Goal: Task Accomplishment & Management: Manage account settings

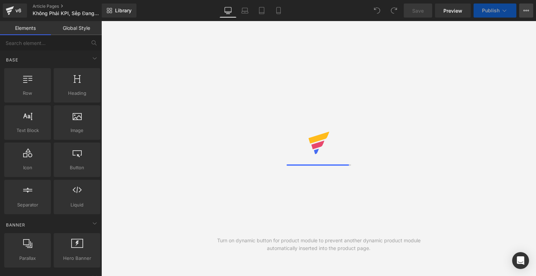
click at [523, 13] on icon at bounding box center [526, 11] width 6 height 6
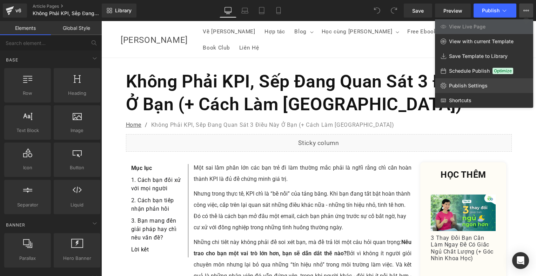
click at [484, 87] on span "Publish Settings" at bounding box center [468, 85] width 39 height 6
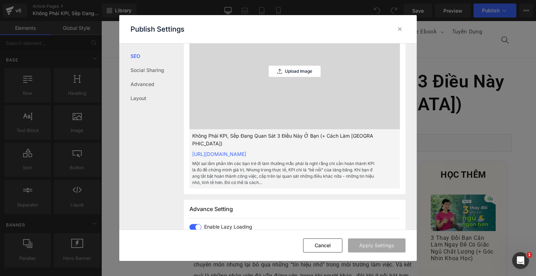
scroll to position [210, 0]
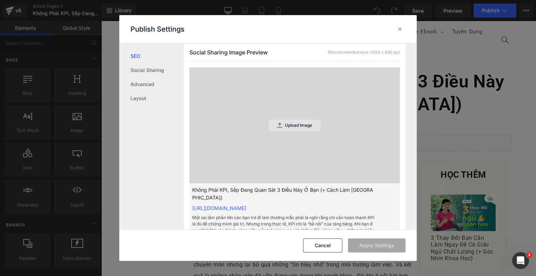
click at [300, 128] on div "Upload Image" at bounding box center [294, 125] width 52 height 11
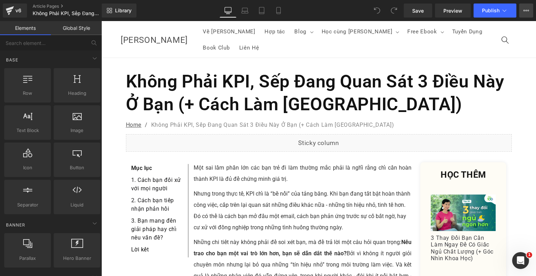
click at [525, 14] on button "View Live Page View with current Template Save Template to Library Schedule Pub…" at bounding box center [526, 11] width 14 height 14
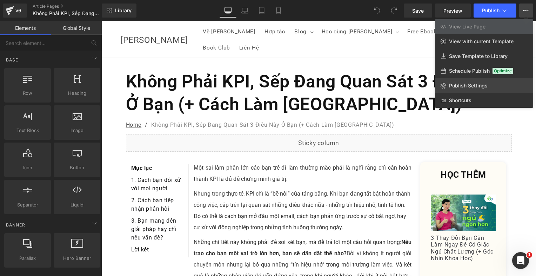
click at [482, 81] on link "Publish Settings" at bounding box center [484, 85] width 98 height 15
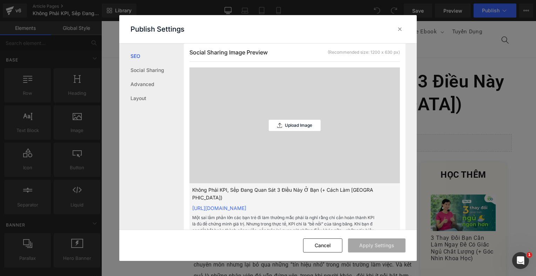
click at [280, 116] on div "Upload Image" at bounding box center [294, 125] width 52 height 116
click at [279, 121] on div "Upload Image" at bounding box center [294, 125] width 52 height 11
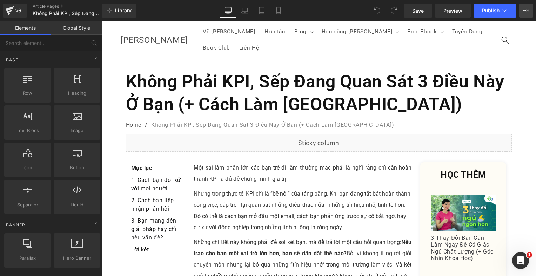
click at [524, 15] on button "View Live Page View with current Template Save Template to Library Schedule Pub…" at bounding box center [526, 11] width 14 height 14
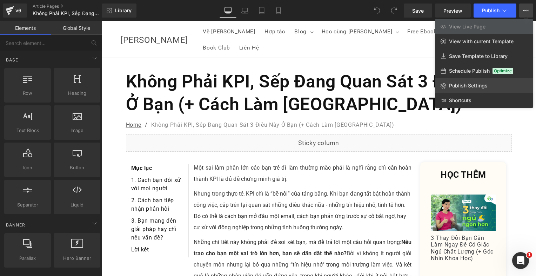
click at [468, 83] on span "Publish Settings" at bounding box center [468, 85] width 39 height 6
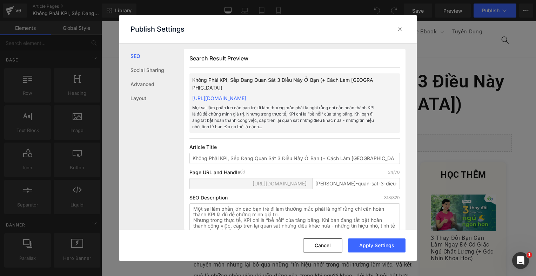
scroll to position [175, 0]
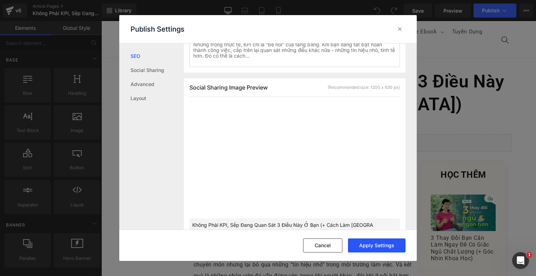
click at [392, 247] on button "Apply Settings" at bounding box center [376, 245] width 57 height 14
click at [395, 252] on div "Cancel Apply Settings" at bounding box center [267, 244] width 297 height 31
click at [395, 247] on button "Apply Settings" at bounding box center [376, 245] width 57 height 14
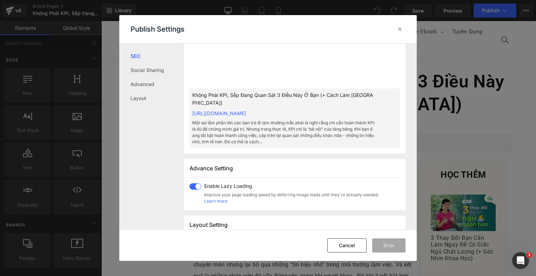
scroll to position [315, 0]
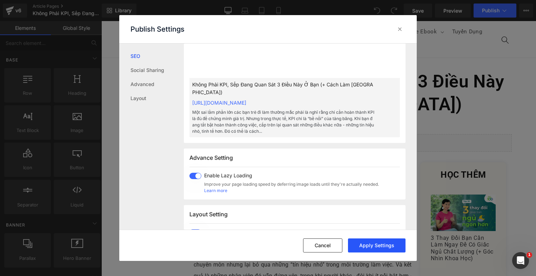
click at [363, 240] on button "Apply Settings" at bounding box center [376, 245] width 57 height 14
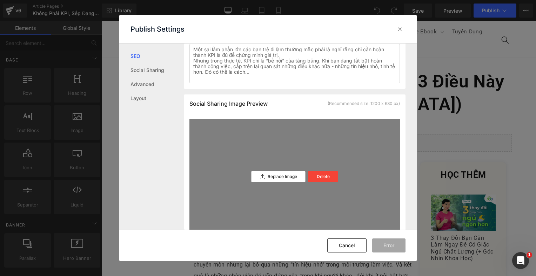
scroll to position [140, 0]
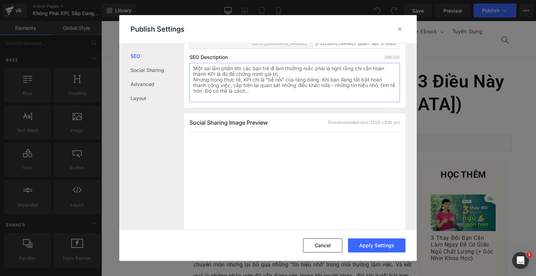
click at [277, 91] on textarea "Một sai lầm phần lớn các bạn trẻ đi làm thường mắc phải là nghĩ rằng chỉ cần ho…" at bounding box center [294, 82] width 210 height 39
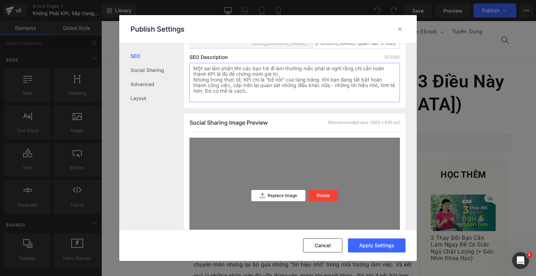
type textarea "Một sai lầm phần lớn các bạn trẻ đi làm thường mắc phải là nghĩ rằng chỉ cần ho…"
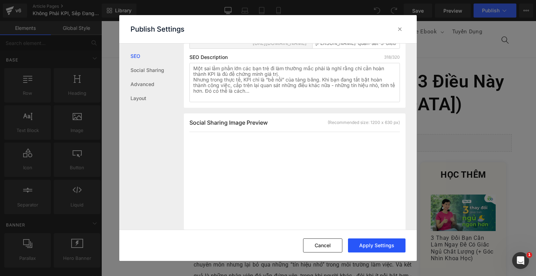
drag, startPoint x: 374, startPoint y: 236, endPoint x: 373, endPoint y: 240, distance: 3.7
click at [374, 236] on div "Cancel Apply Settings" at bounding box center [267, 244] width 297 height 31
click at [373, 240] on button "Apply Settings" at bounding box center [376, 245] width 57 height 14
click at [400, 32] on icon at bounding box center [399, 29] width 7 height 7
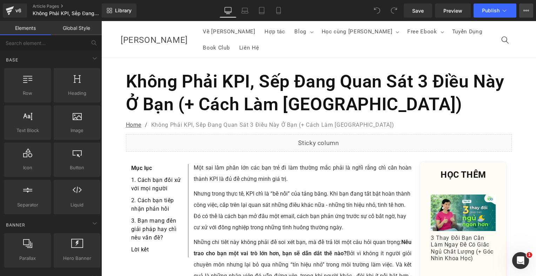
click at [526, 11] on icon at bounding box center [526, 10] width 2 height 1
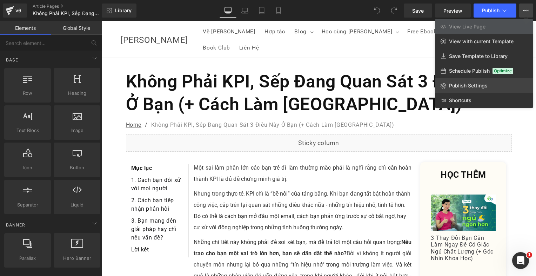
click at [454, 91] on link "Publish Settings" at bounding box center [484, 85] width 98 height 15
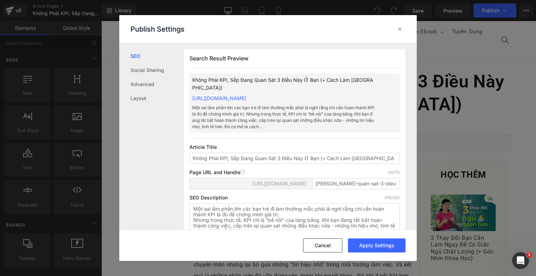
scroll to position [210, 0]
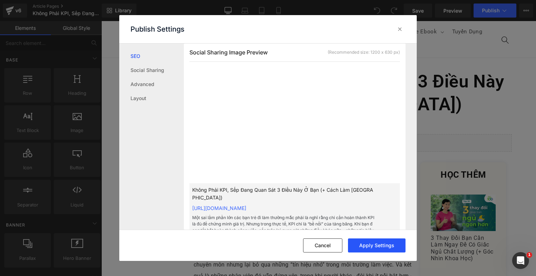
click at [375, 250] on button "Apply Settings" at bounding box center [376, 245] width 57 height 14
drag, startPoint x: 396, startPoint y: 31, endPoint x: 490, endPoint y: 13, distance: 95.3
click at [397, 31] on icon at bounding box center [399, 29] width 7 height 7
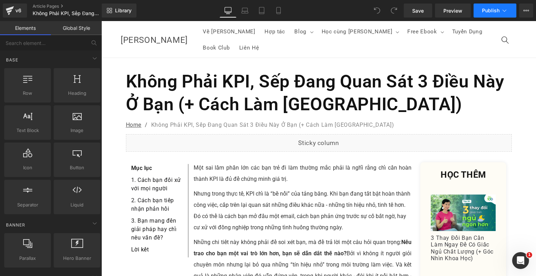
click at [492, 13] on span "Publish" at bounding box center [491, 11] width 18 height 6
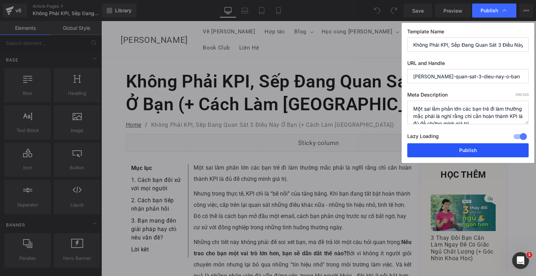
click at [509, 152] on button "Publish" at bounding box center [467, 150] width 121 height 14
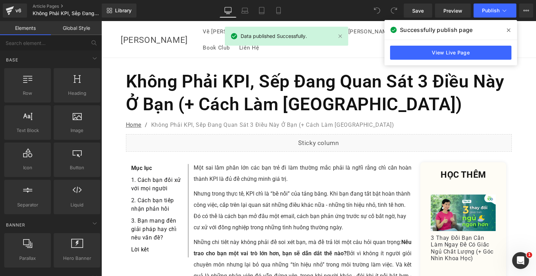
drag, startPoint x: 508, startPoint y: 30, endPoint x: 408, endPoint y: 5, distance: 103.5
click at [508, 30] on icon at bounding box center [508, 30] width 4 height 6
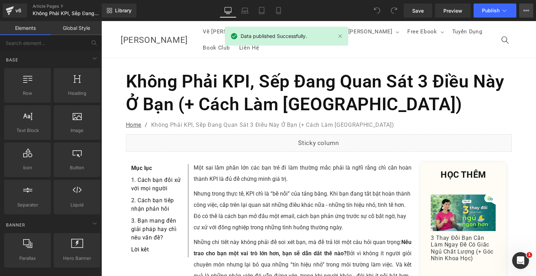
click at [527, 10] on icon at bounding box center [528, 10] width 2 height 1
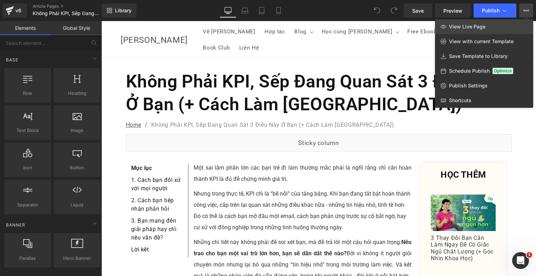
click at [476, 25] on span "View Live Page" at bounding box center [467, 26] width 36 height 6
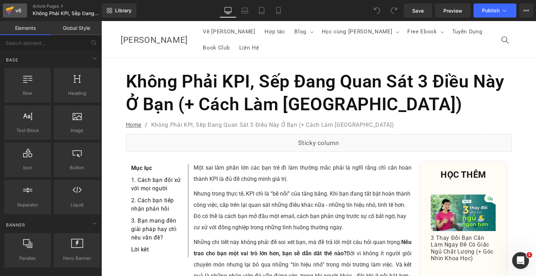
click at [14, 5] on icon at bounding box center [10, 11] width 8 height 18
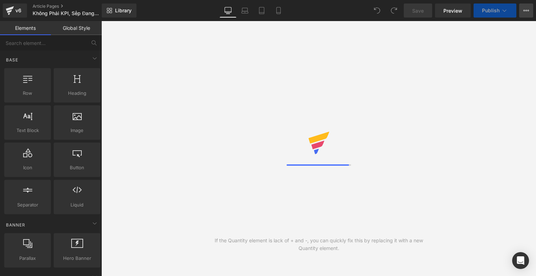
click at [526, 12] on icon at bounding box center [526, 11] width 6 height 6
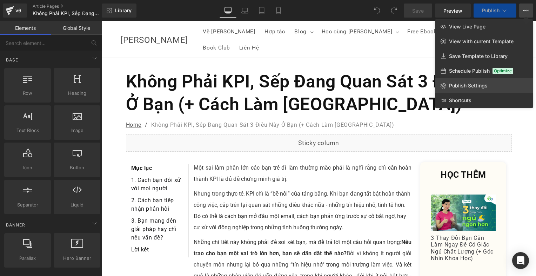
click at [477, 84] on span "Publish Settings" at bounding box center [468, 85] width 39 height 6
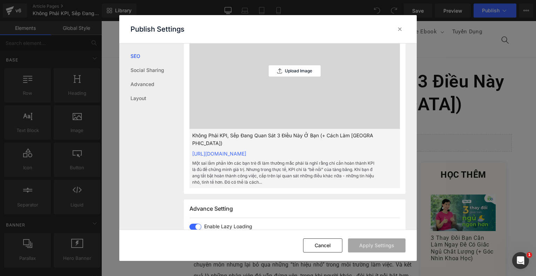
scroll to position [210, 0]
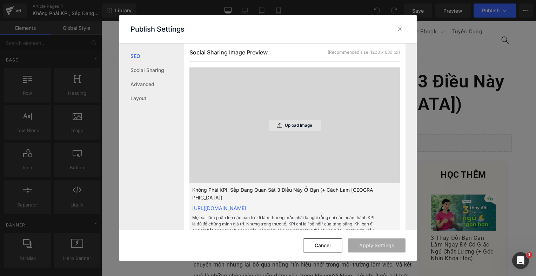
click at [297, 125] on p "Upload Image" at bounding box center [298, 125] width 27 height 5
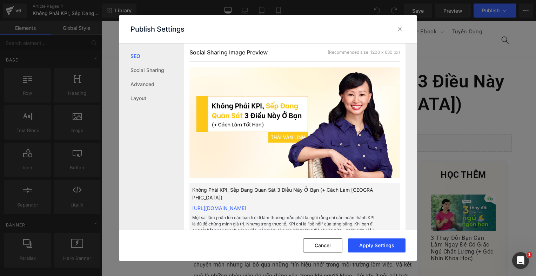
click at [378, 243] on button "Apply Settings" at bounding box center [376, 245] width 57 height 14
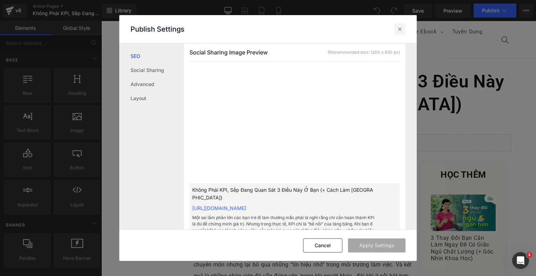
click at [401, 27] on icon at bounding box center [399, 29] width 7 height 7
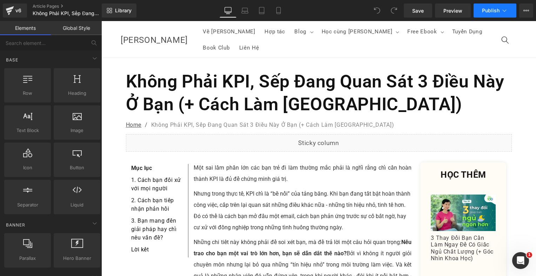
click at [485, 11] on span "Publish" at bounding box center [491, 11] width 18 height 6
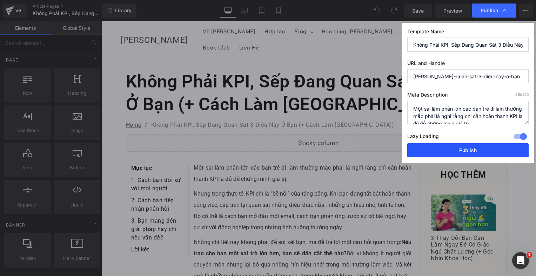
click at [467, 148] on button "Publish" at bounding box center [467, 150] width 121 height 14
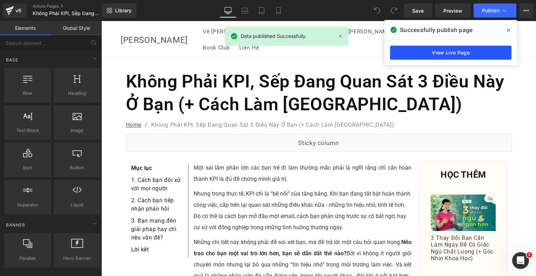
click at [472, 51] on link "View Live Page" at bounding box center [450, 53] width 121 height 14
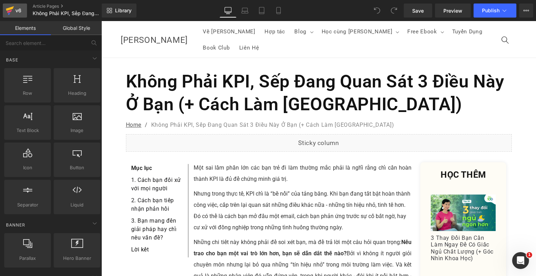
click at [18, 12] on div "v6" at bounding box center [18, 10] width 9 height 9
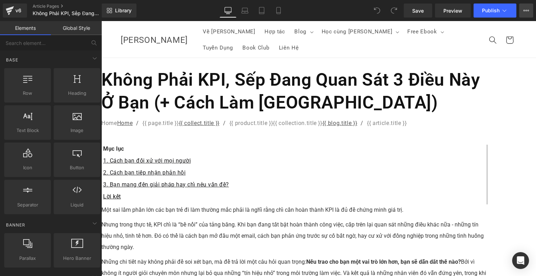
click at [527, 15] on button "View Live Page View with current Template Save Template to Library Schedule Pub…" at bounding box center [526, 11] width 14 height 14
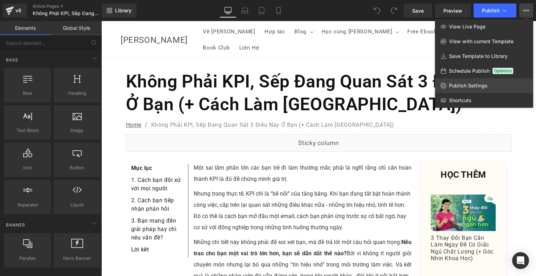
click at [467, 85] on span "Publish Settings" at bounding box center [468, 85] width 39 height 6
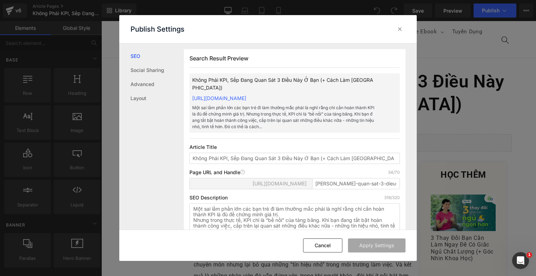
scroll to position [175, 0]
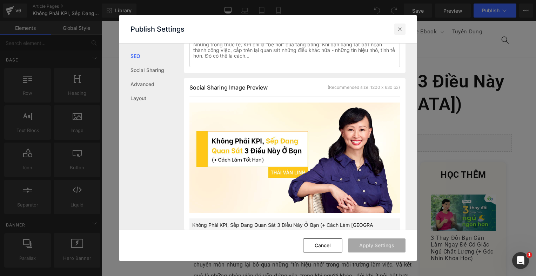
click at [402, 29] on icon at bounding box center [399, 29] width 7 height 7
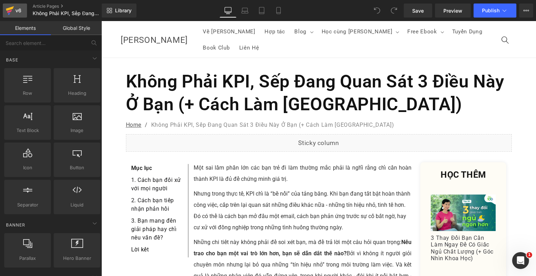
click at [15, 9] on div "v6" at bounding box center [18, 10] width 9 height 9
